Goal: Information Seeking & Learning: Learn about a topic

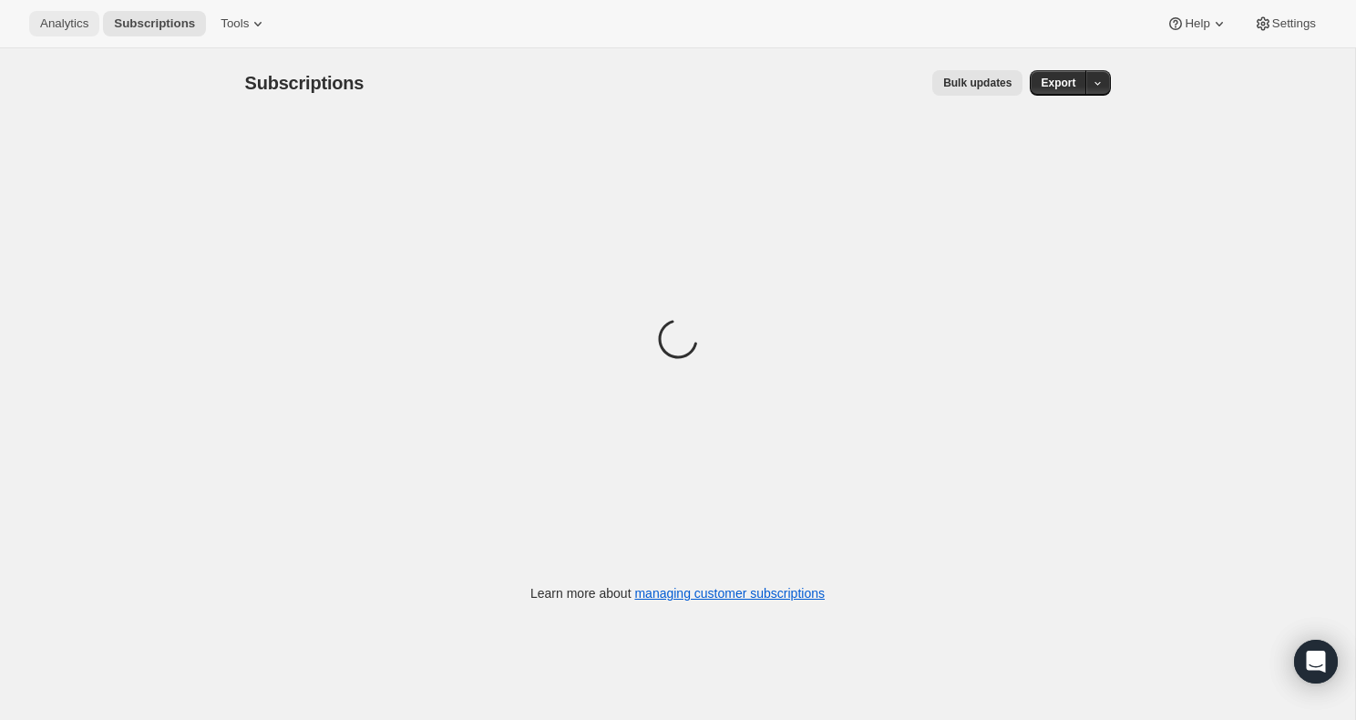
click at [70, 23] on span "Analytics" at bounding box center [64, 23] width 48 height 15
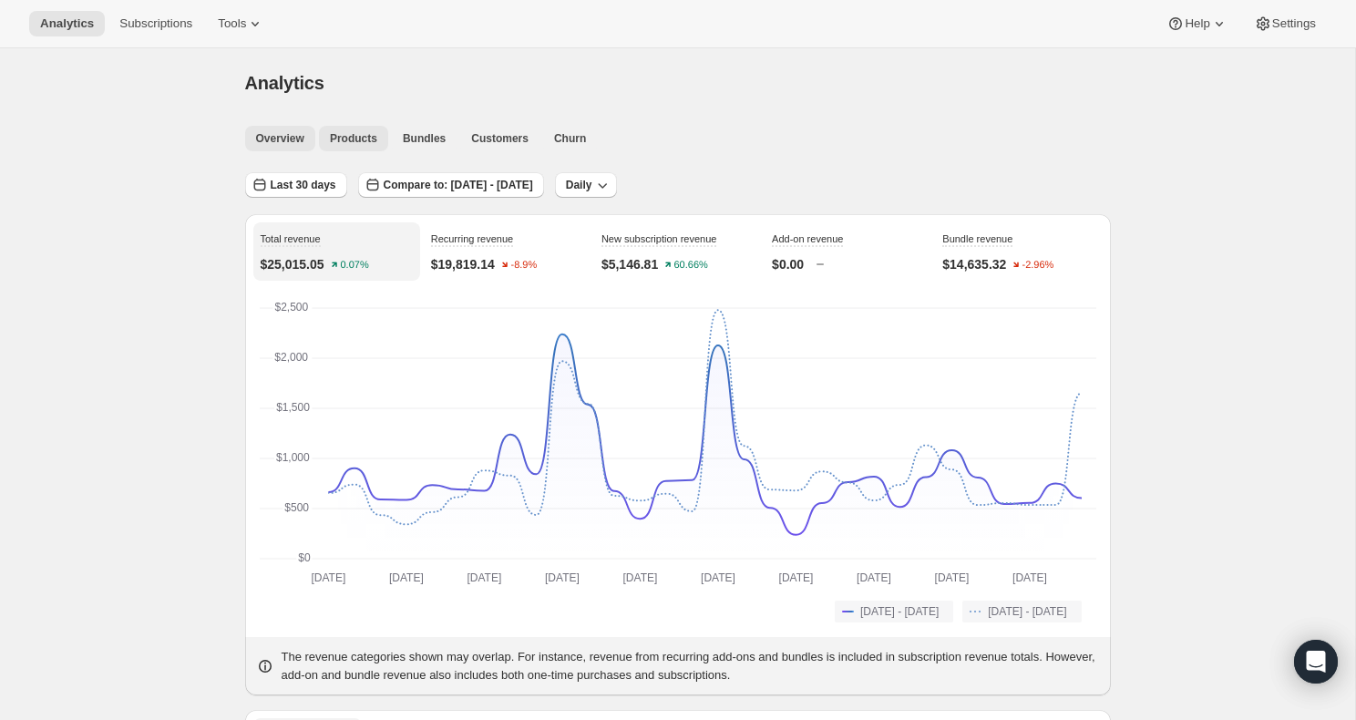
click at [354, 140] on span "Products" at bounding box center [353, 138] width 47 height 15
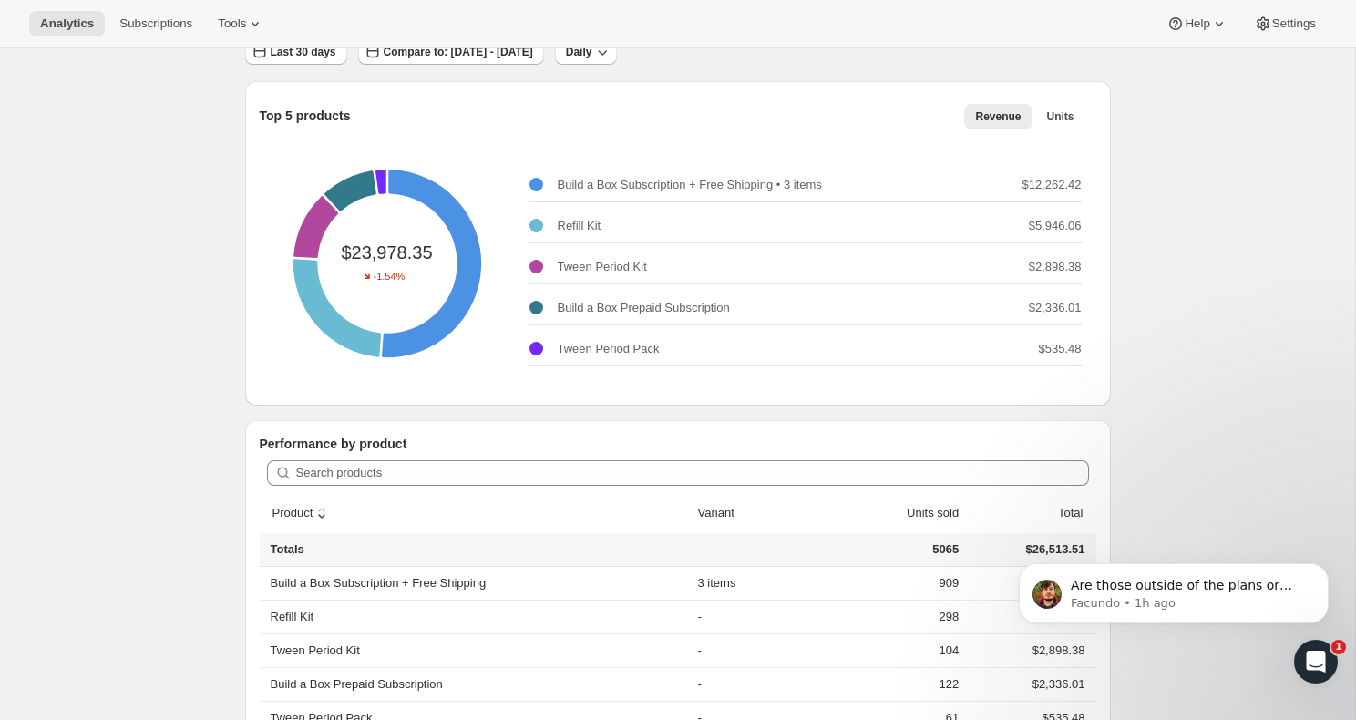
scroll to position [145, 0]
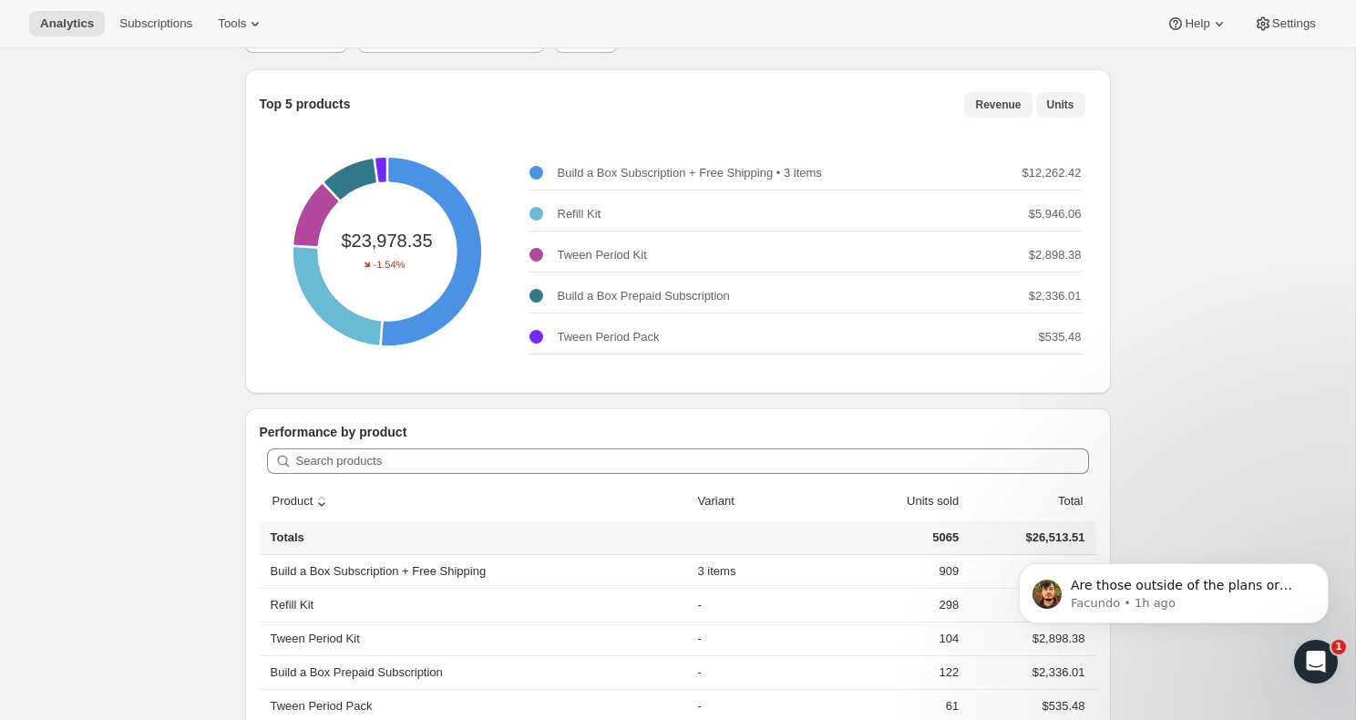
click at [1065, 109] on span "Units" at bounding box center [1060, 105] width 27 height 15
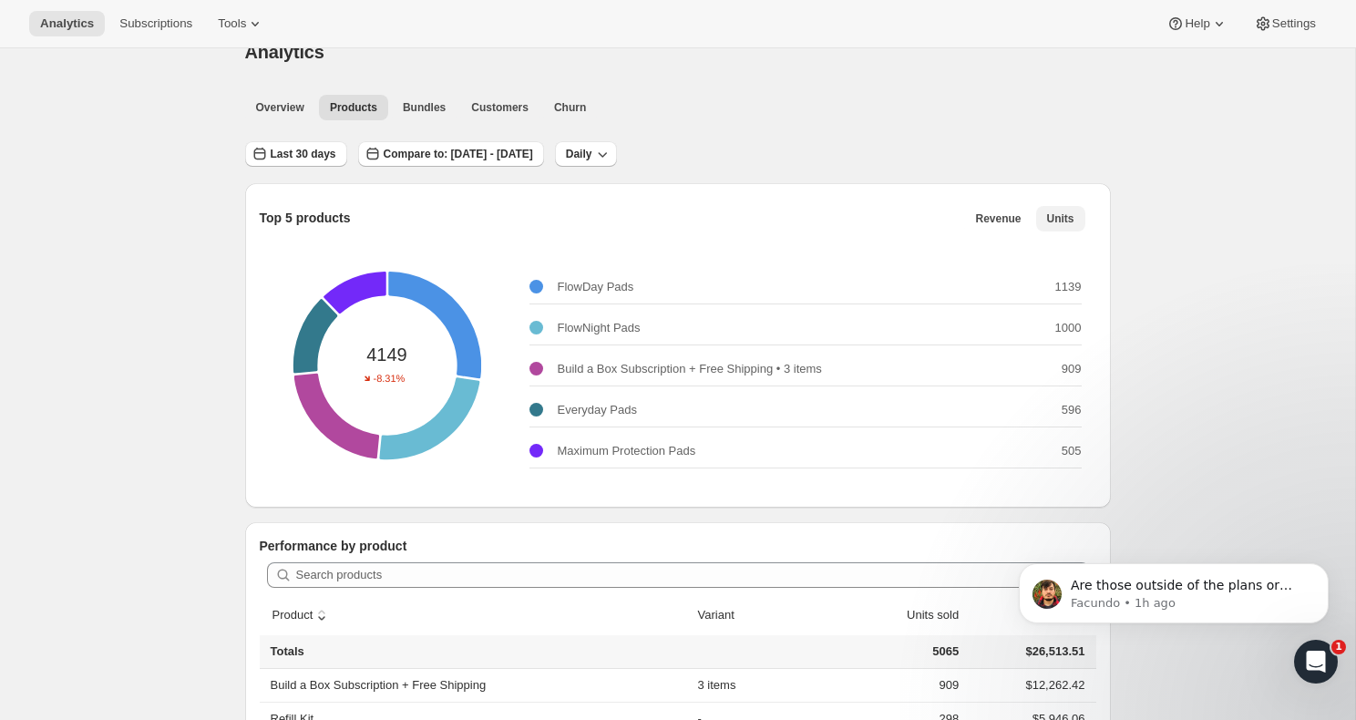
scroll to position [0, 0]
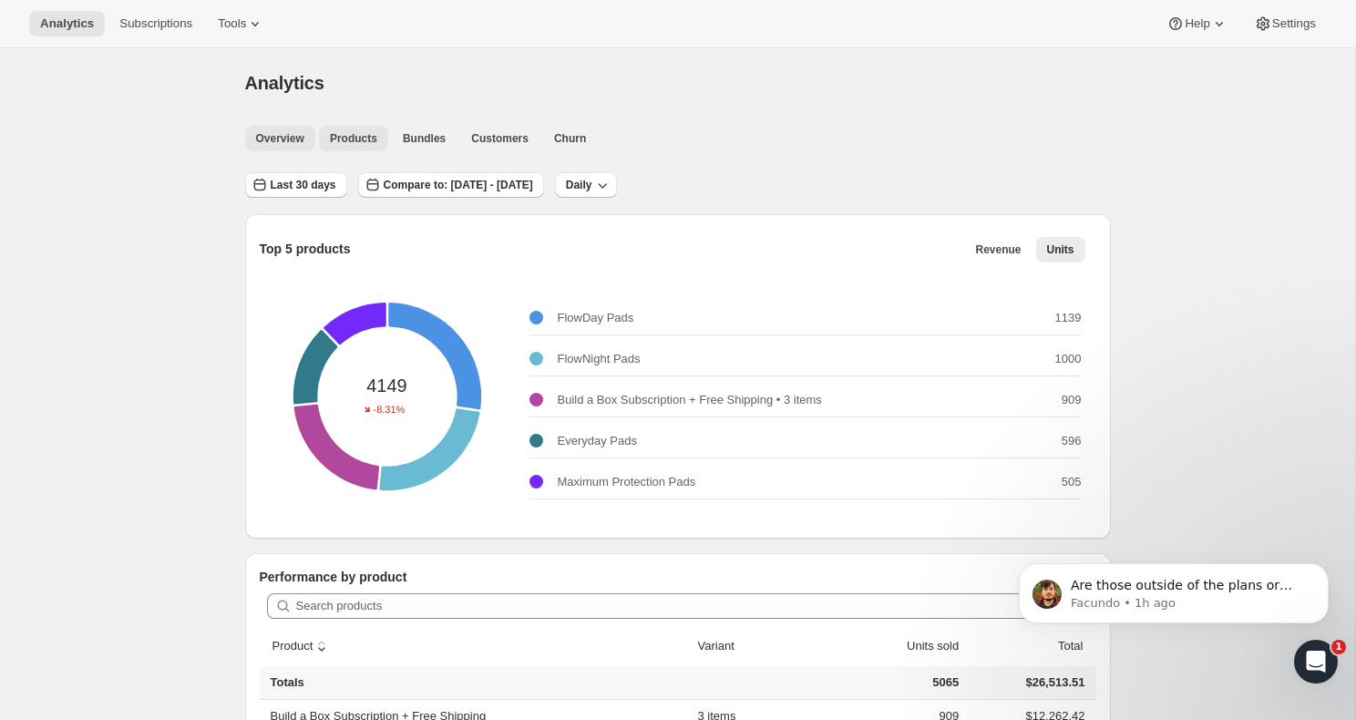
click at [306, 140] on button "Overview" at bounding box center [280, 139] width 70 height 26
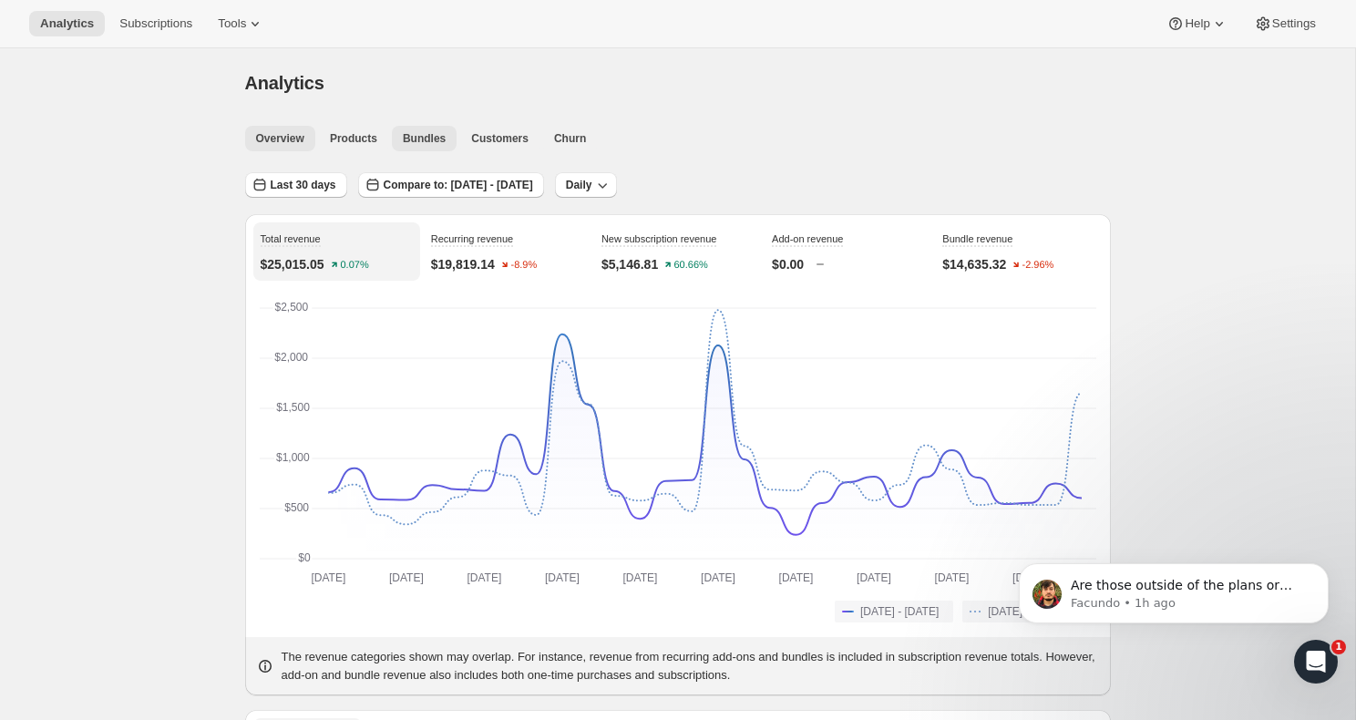
click at [420, 145] on span "Bundles" at bounding box center [424, 138] width 43 height 15
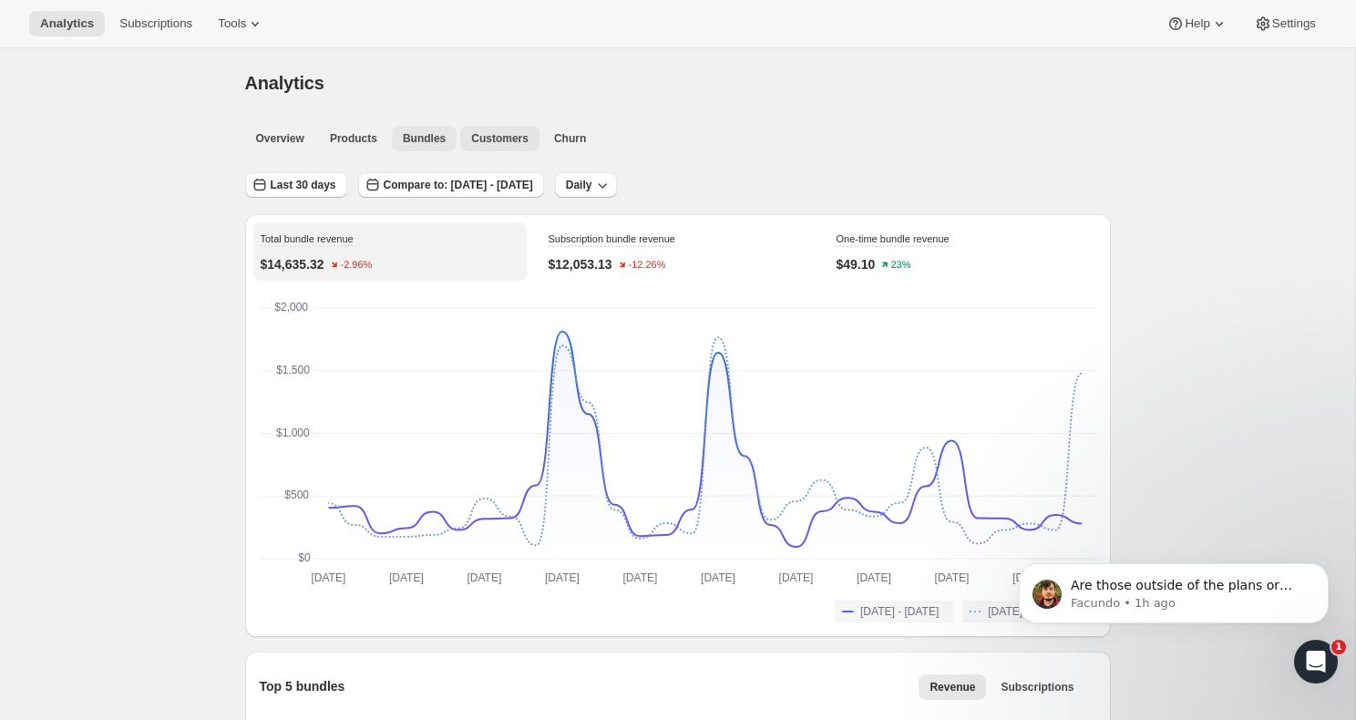
click at [507, 140] on span "Customers" at bounding box center [499, 138] width 57 height 15
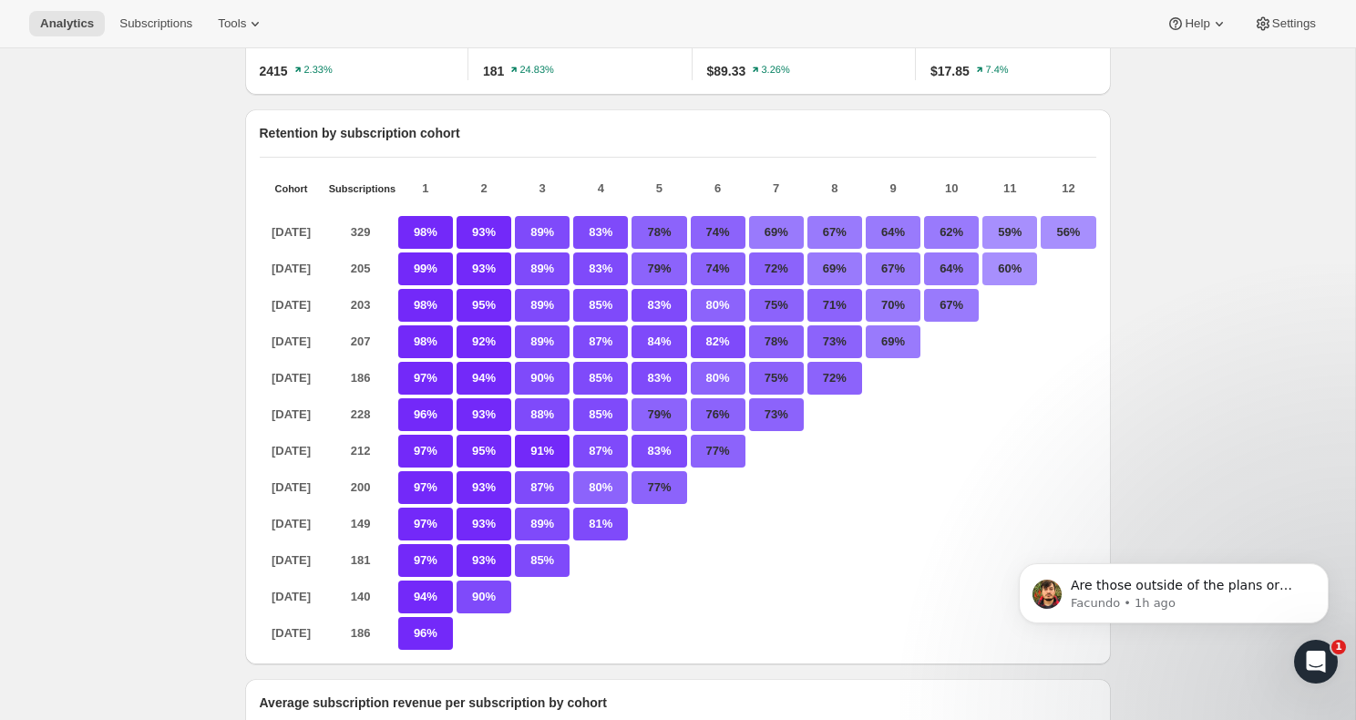
scroll to position [204, 0]
